Goal: Task Accomplishment & Management: Complete application form

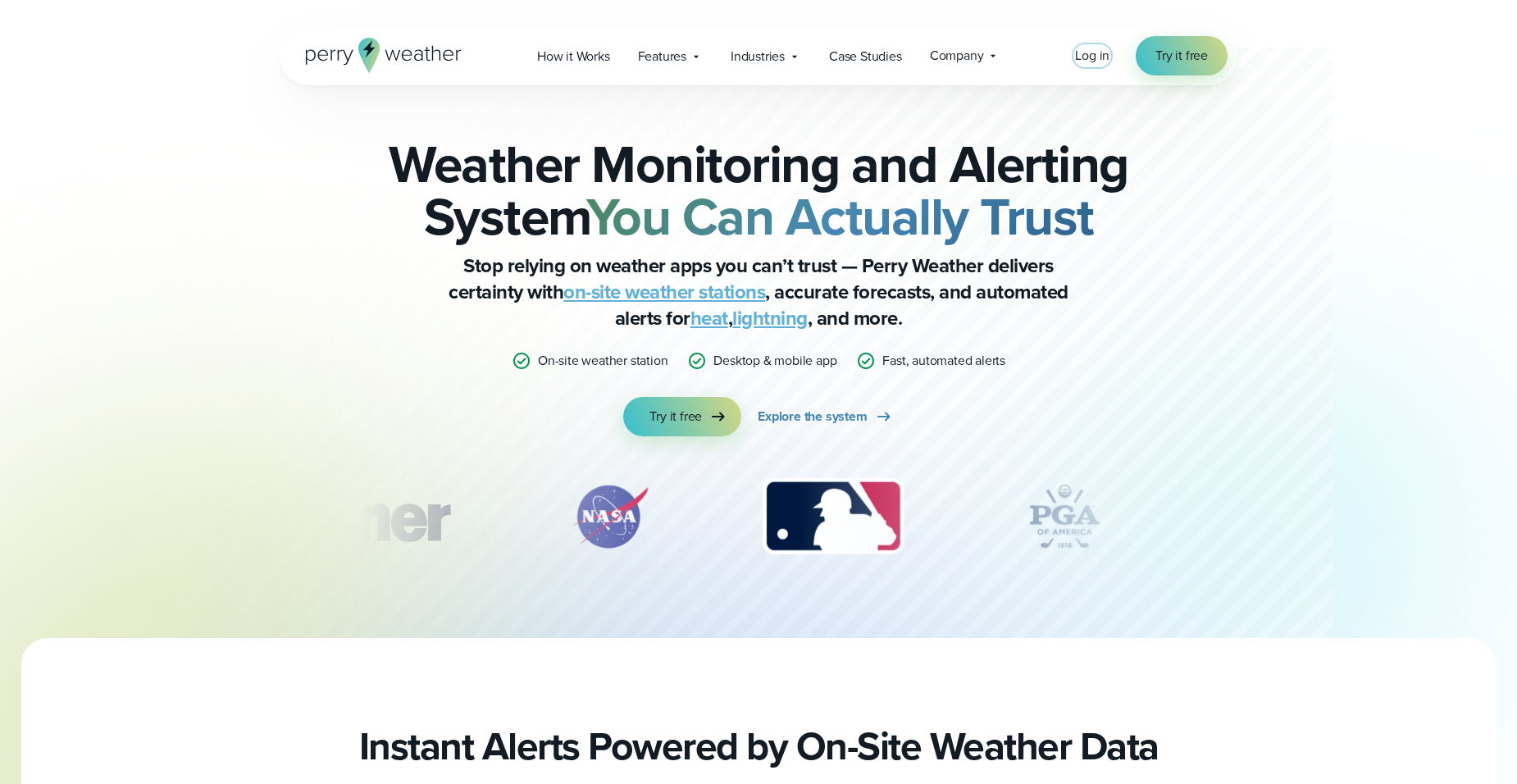
click at [1086, 56] on span "Log in" at bounding box center [1091, 54] width 35 height 19
click at [1081, 60] on span "Log in" at bounding box center [1091, 54] width 35 height 19
